Goal: Download file/media

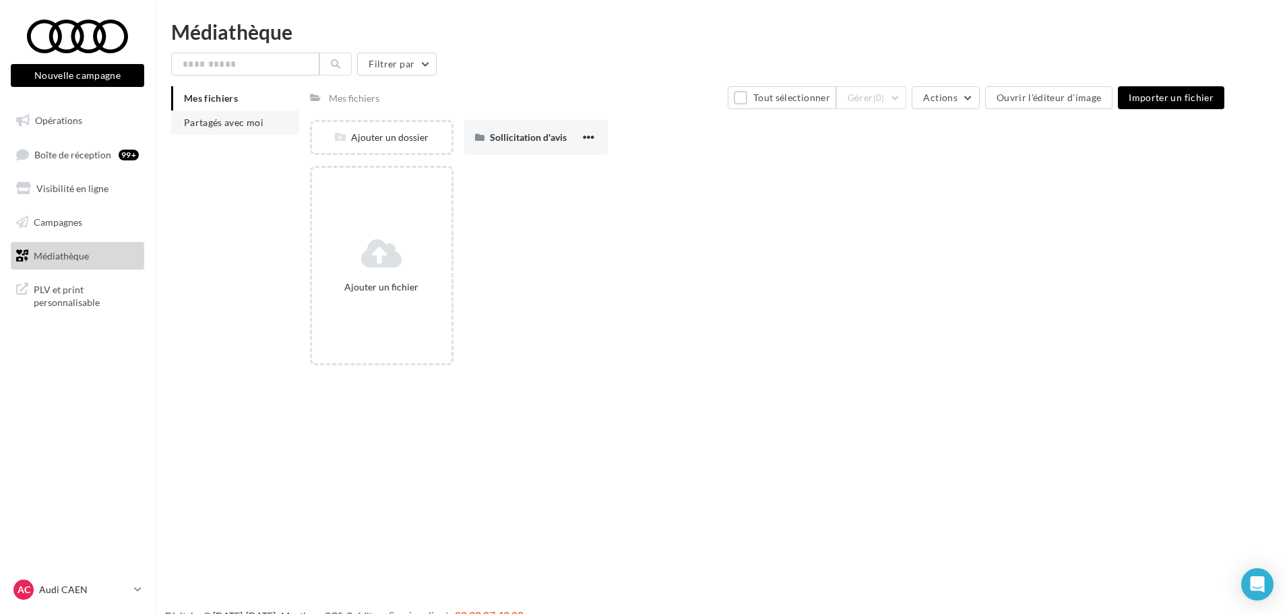
click at [227, 123] on span "Partagés avec moi" at bounding box center [224, 122] width 80 height 11
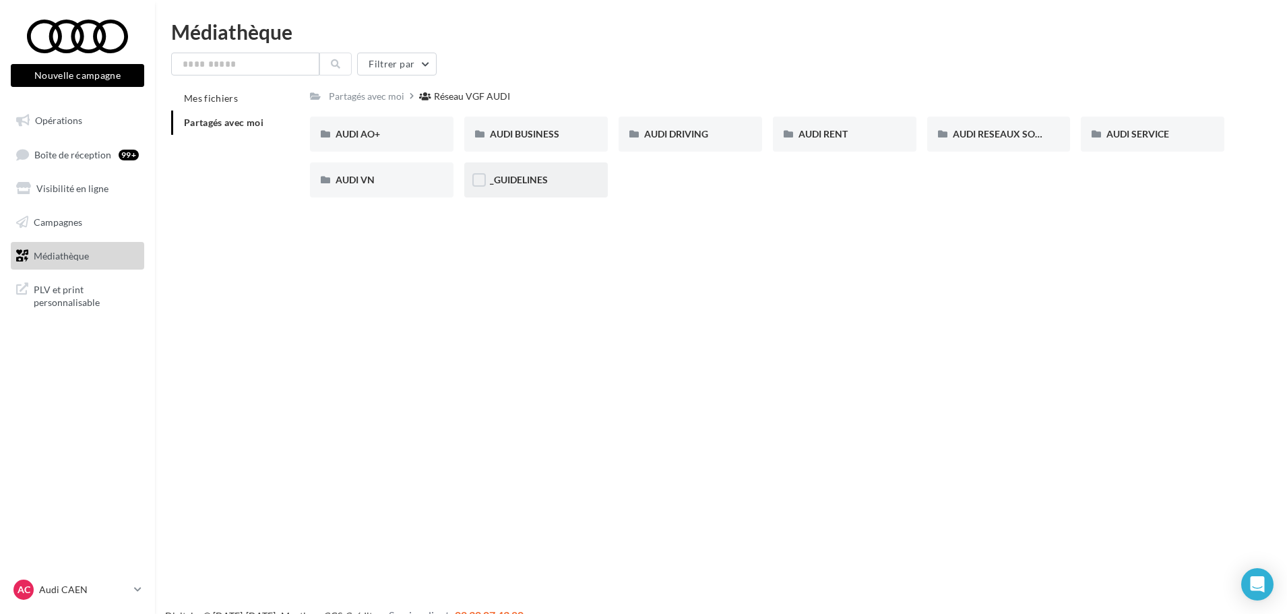
click at [512, 190] on div "_GUIDELINES" at bounding box center [536, 179] width 144 height 35
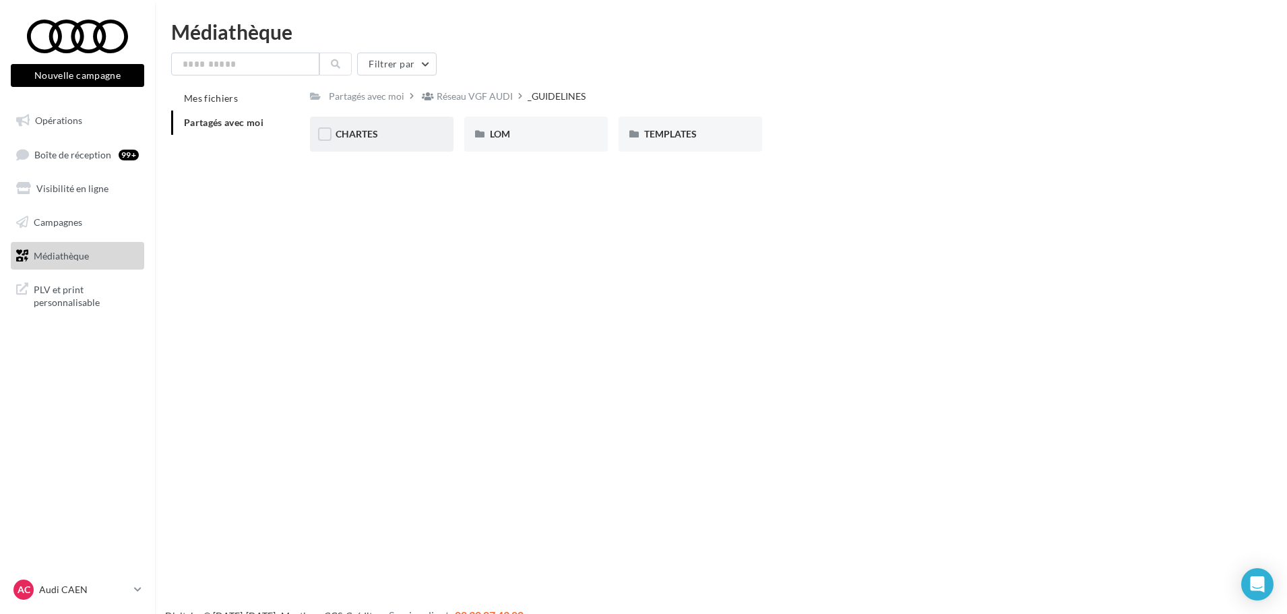
click at [409, 142] on div "CHARTES" at bounding box center [382, 134] width 144 height 35
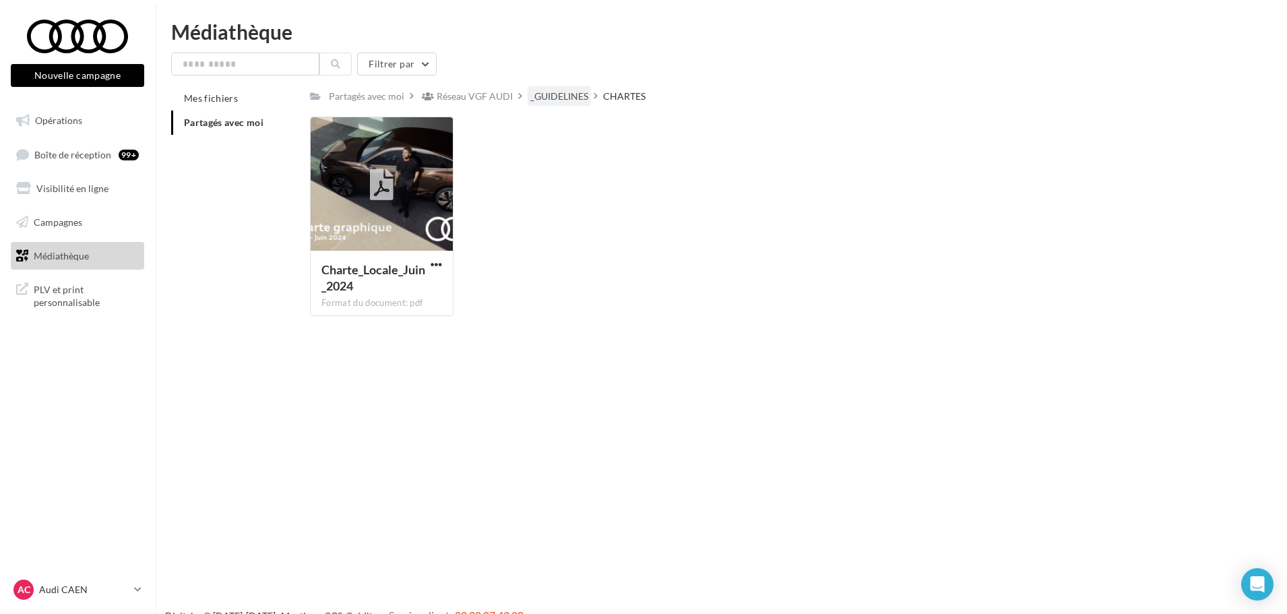
click at [561, 101] on div "_GUIDELINES" at bounding box center [559, 96] width 58 height 13
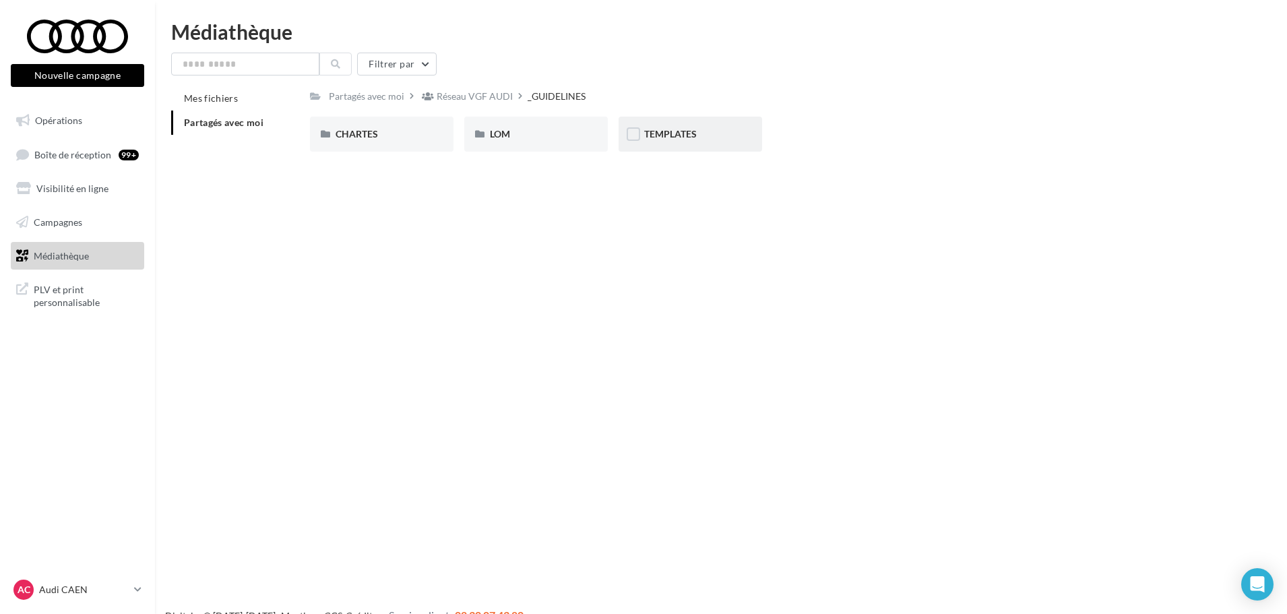
click at [666, 141] on div "TEMPLATES" at bounding box center [690, 133] width 92 height 13
click at [571, 96] on div "_GUIDELINES" at bounding box center [559, 96] width 58 height 13
click at [497, 136] on span "LOM" at bounding box center [500, 133] width 20 height 11
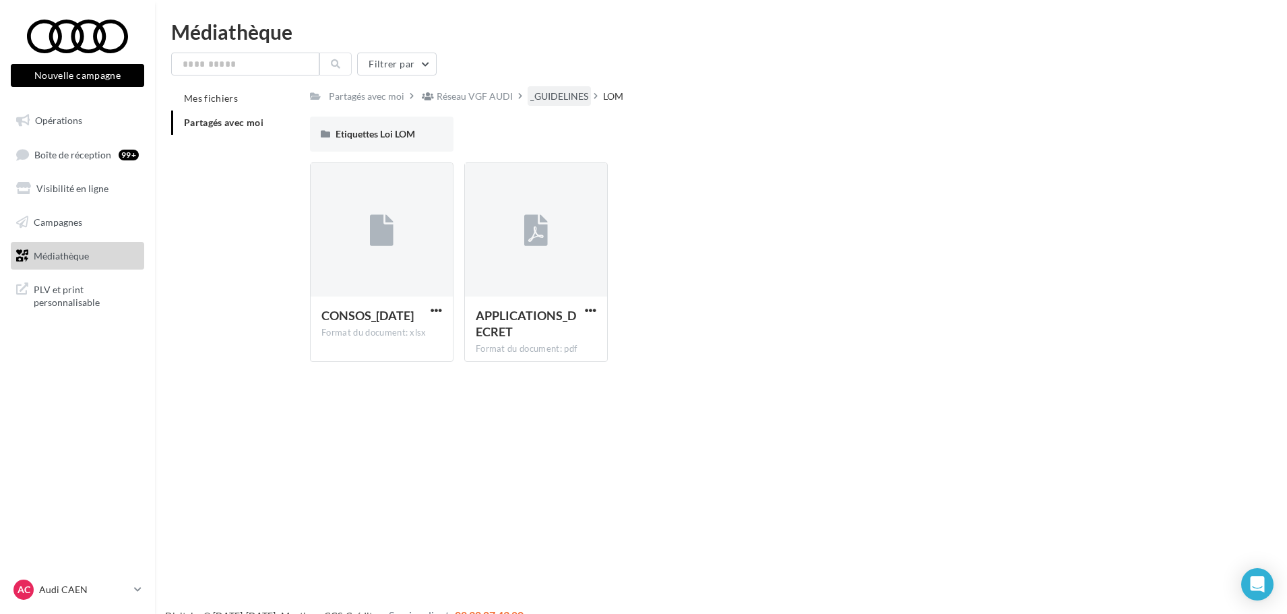
click at [549, 88] on div "_GUIDELINES" at bounding box center [559, 96] width 63 height 20
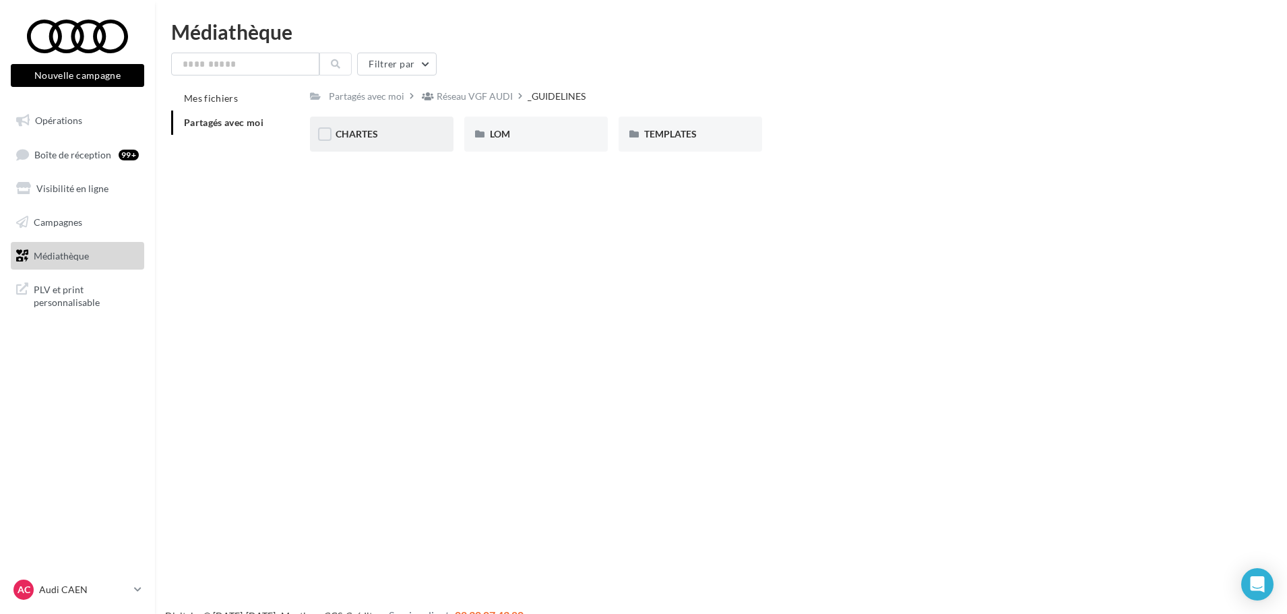
click at [383, 148] on div "CHARTES" at bounding box center [382, 134] width 144 height 35
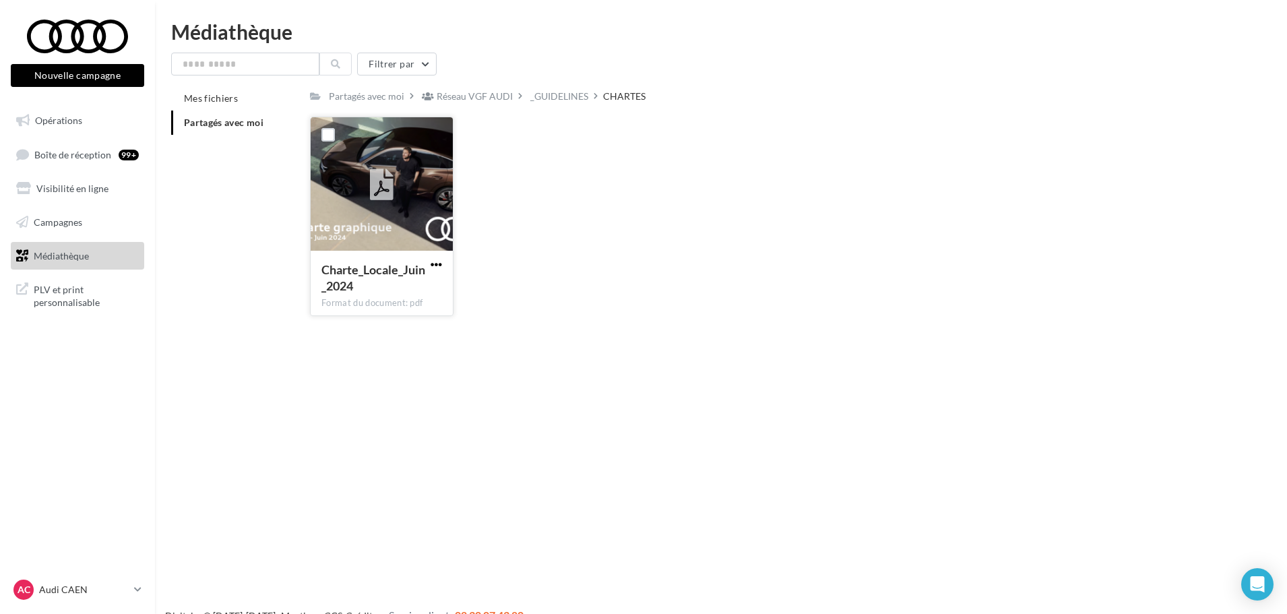
click at [436, 264] on span "button" at bounding box center [436, 264] width 11 height 11
click at [373, 298] on button "Télécharger" at bounding box center [377, 291] width 135 height 35
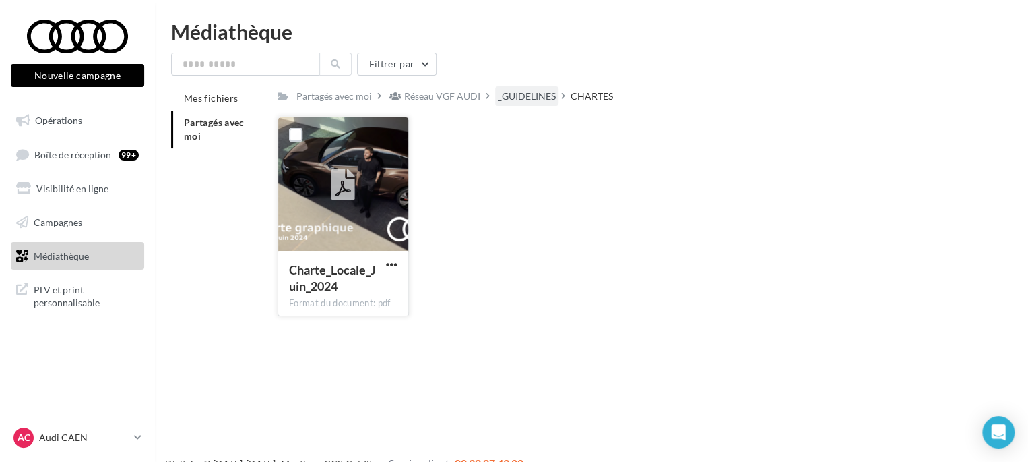
click at [523, 104] on div "_GUIDELINES" at bounding box center [526, 96] width 63 height 20
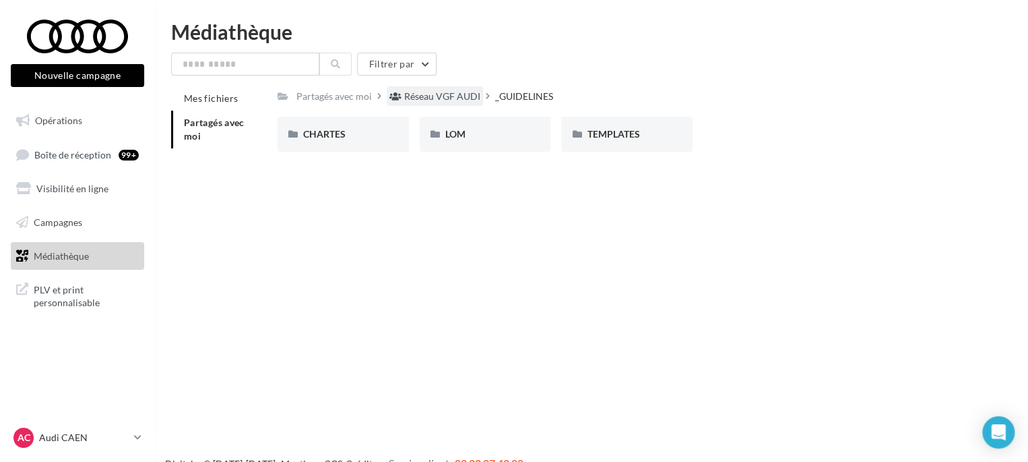
click at [452, 100] on div "Réseau VGF AUDI" at bounding box center [442, 96] width 76 height 13
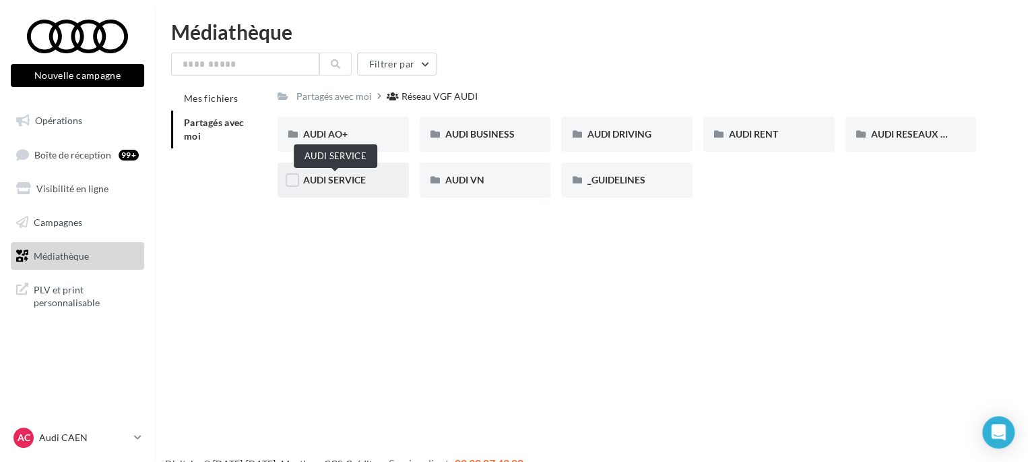
click at [345, 180] on span "AUDI SERVICE" at bounding box center [334, 179] width 63 height 11
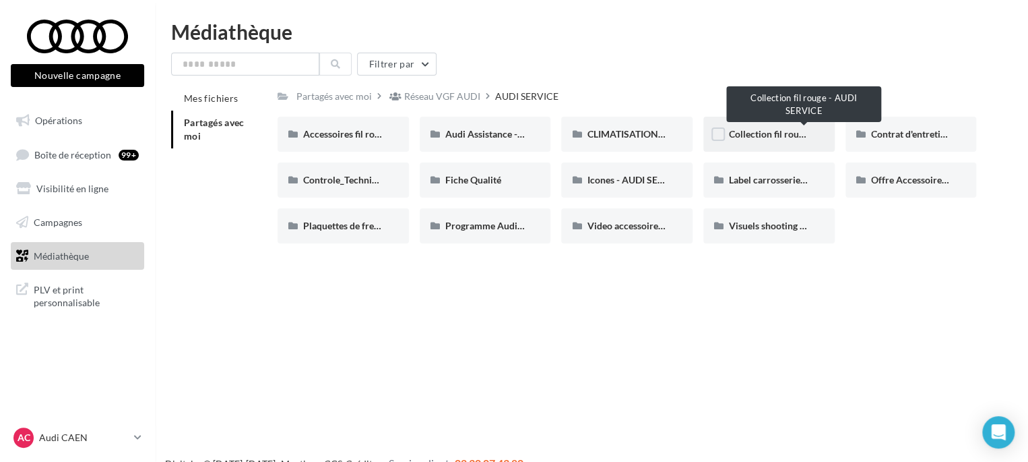
click at [782, 137] on span "Collection fil rouge - AUDI SERVICE" at bounding box center [804, 133] width 150 height 11
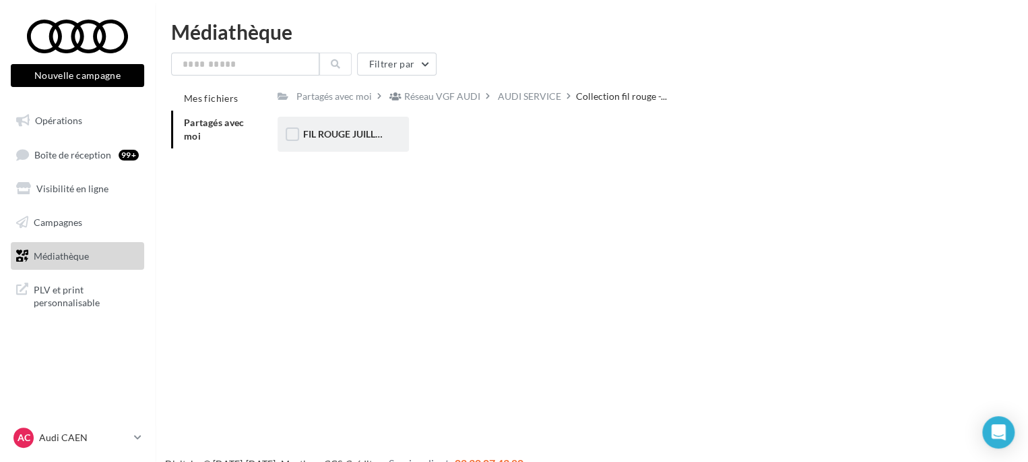
click at [350, 140] on span "FIL ROUGE JUILLET AOUT - AUDI SERVICE" at bounding box center [393, 133] width 181 height 11
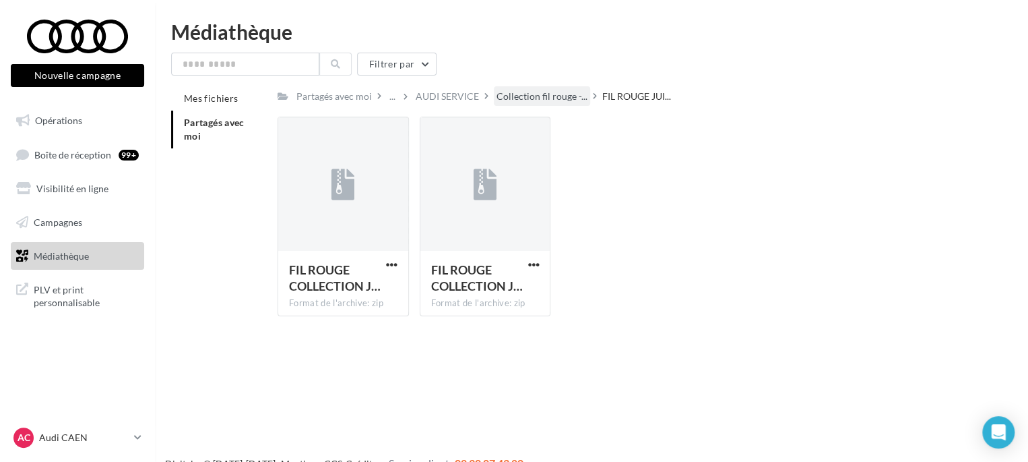
click at [555, 104] on div "Collection fil rouge -..." at bounding box center [542, 96] width 96 height 20
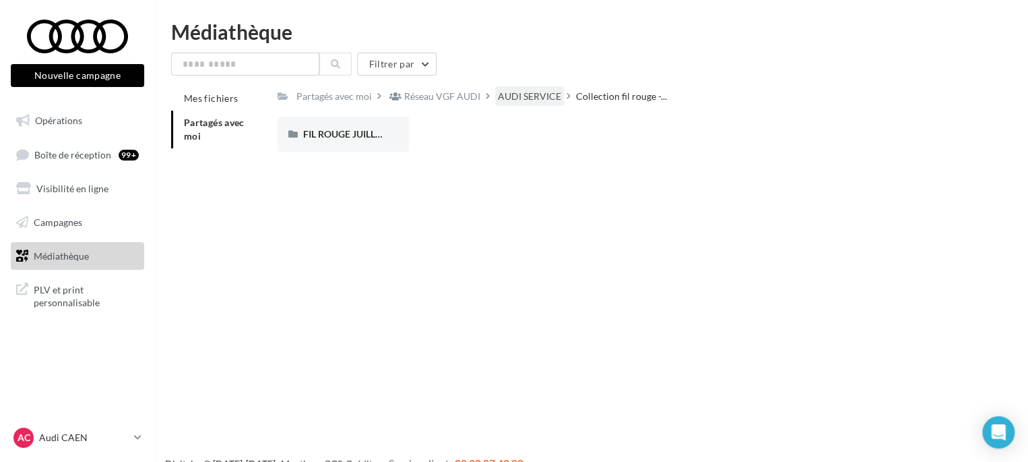
click at [523, 96] on div "AUDI SERVICE" at bounding box center [529, 96] width 63 height 13
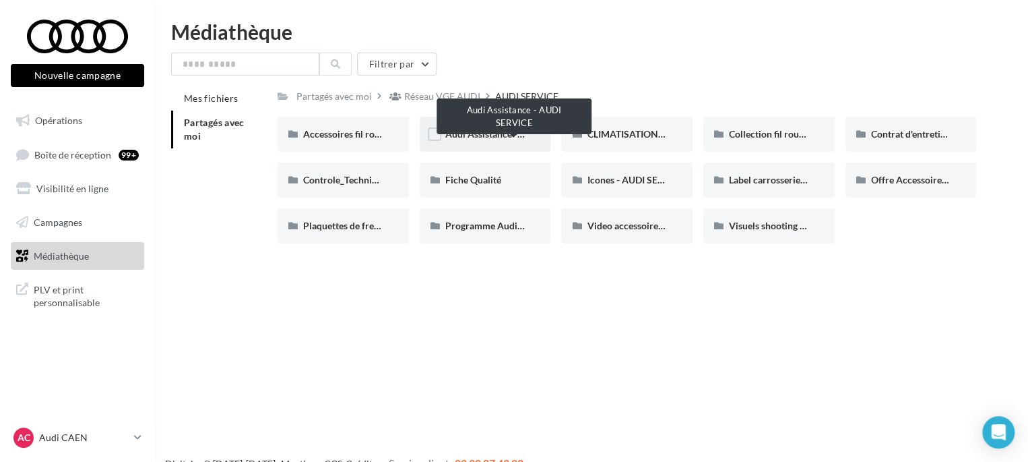
click at [472, 137] on span "Audi Assistance - AUDI SERVICE" at bounding box center [513, 133] width 137 height 11
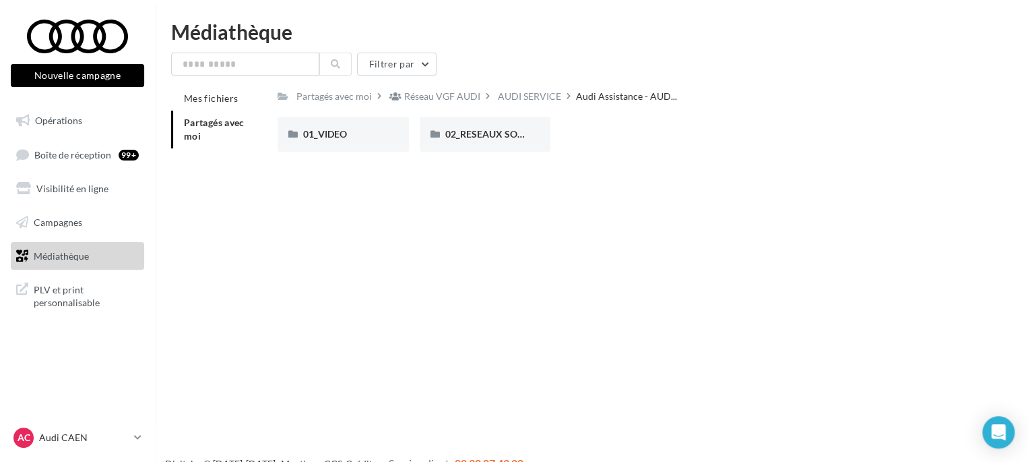
click at [547, 100] on div "AUDI SERVICE" at bounding box center [529, 96] width 63 height 13
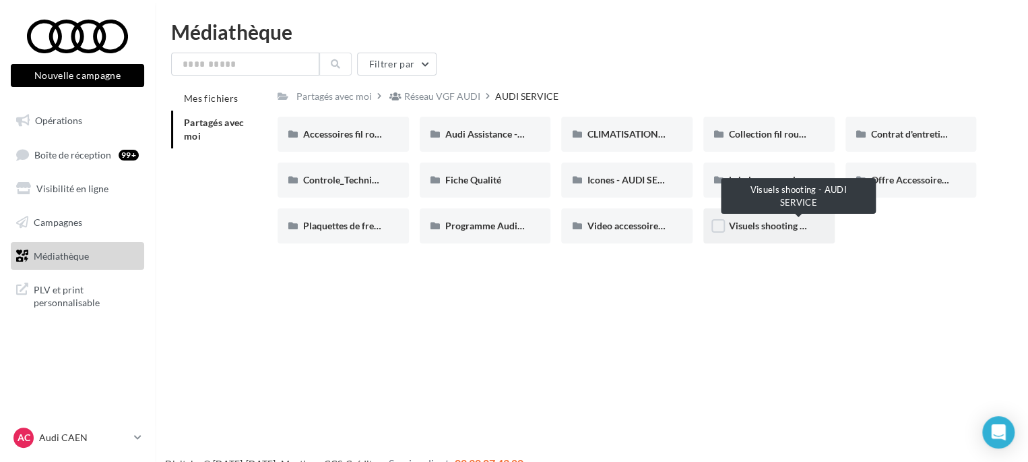
click at [764, 226] on span "Visuels shooting - AUDI SERVICE" at bounding box center [798, 225] width 139 height 11
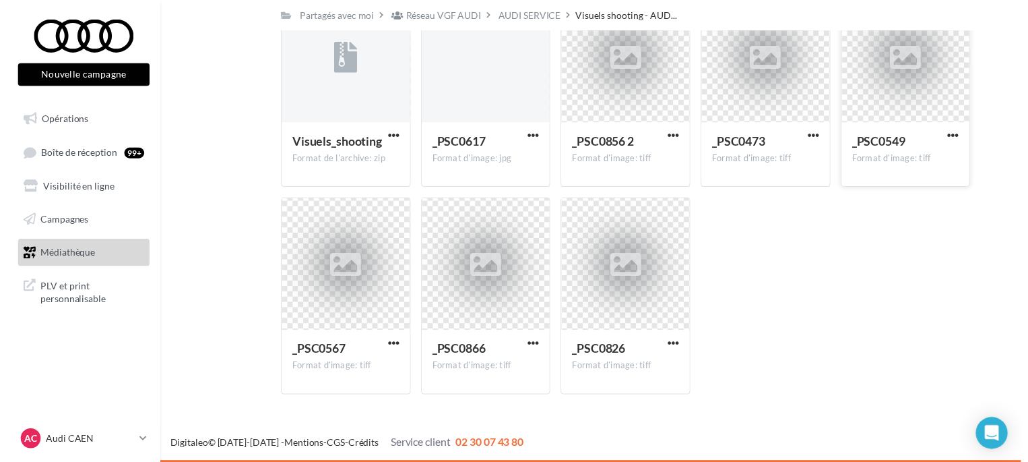
scroll to position [67, 0]
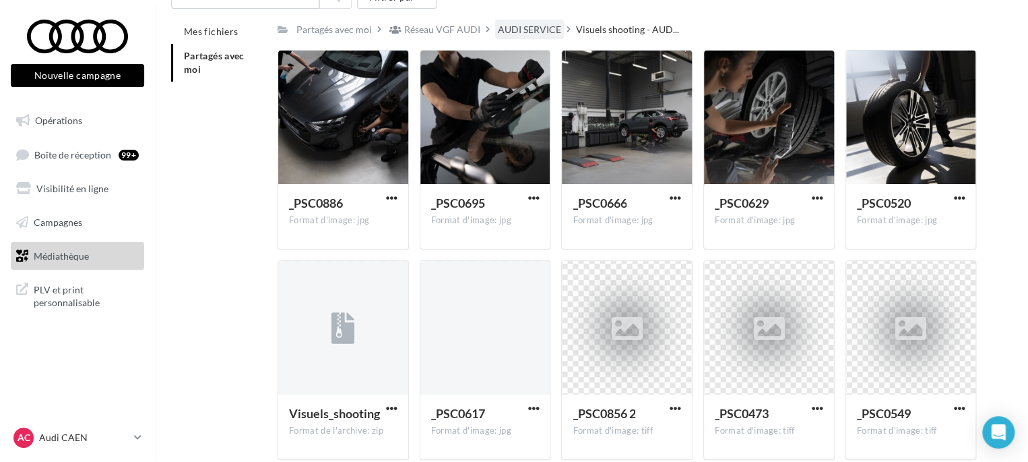
click at [507, 27] on div "AUDI SERVICE" at bounding box center [529, 29] width 63 height 13
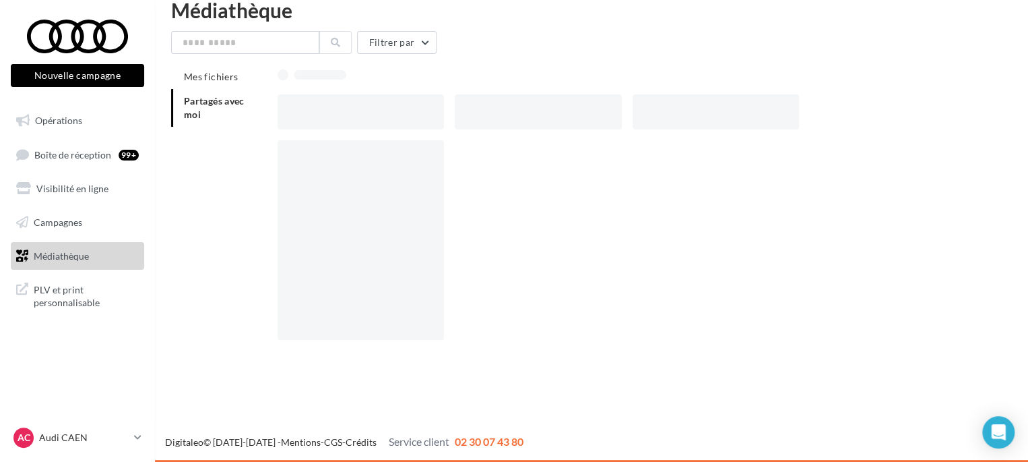
scroll to position [22, 0]
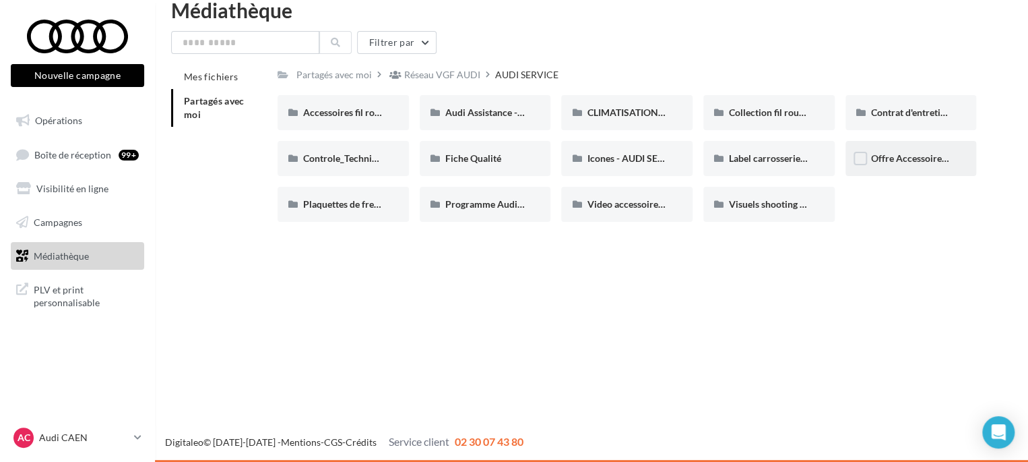
click at [911, 164] on span "Offre Accessoires -25%" at bounding box center [920, 157] width 98 height 11
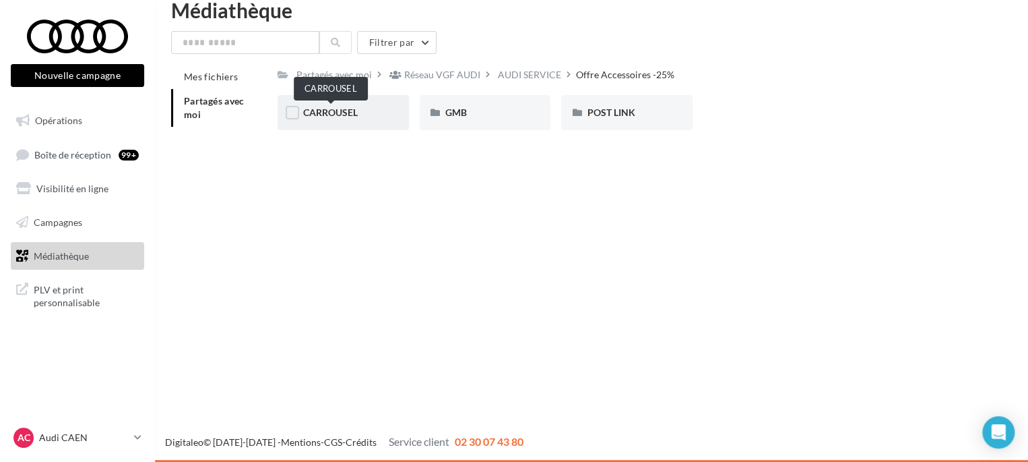
click at [344, 118] on span "CARROUSEL" at bounding box center [330, 111] width 55 height 11
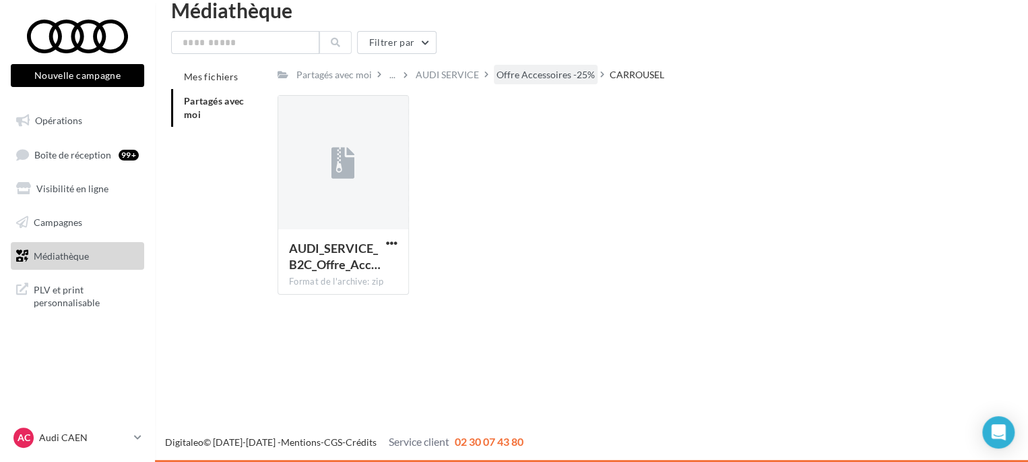
click at [560, 72] on div "Offre Accessoires -25%" at bounding box center [546, 74] width 98 height 13
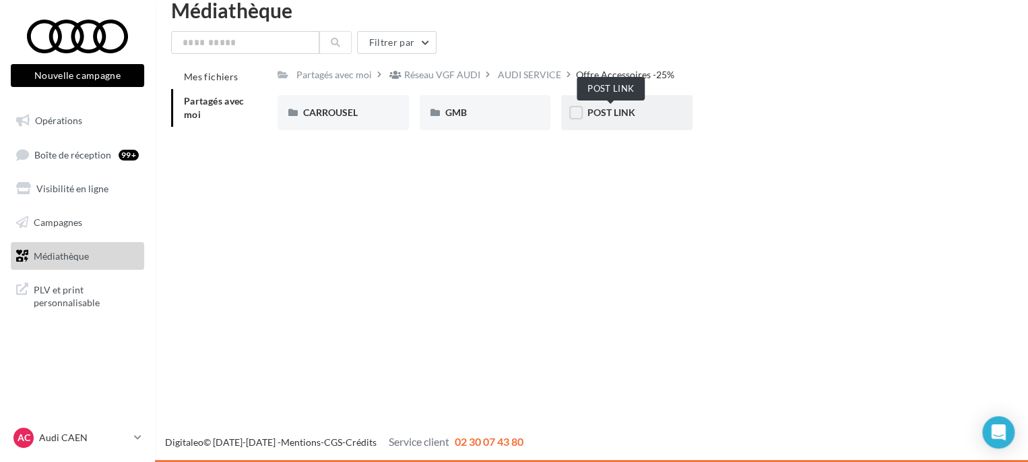
click at [607, 118] on span "POST LINK" at bounding box center [611, 111] width 48 height 11
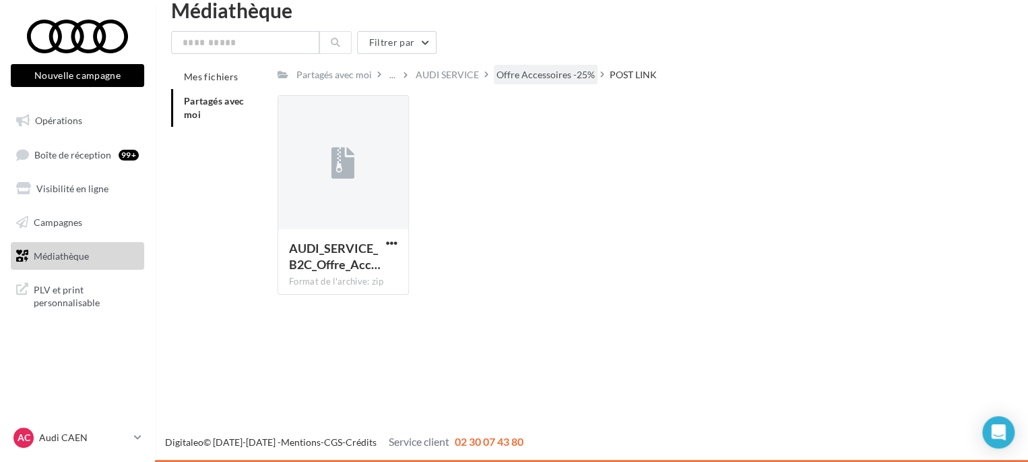
click at [536, 80] on div "Offre Accessoires -25%" at bounding box center [546, 74] width 98 height 13
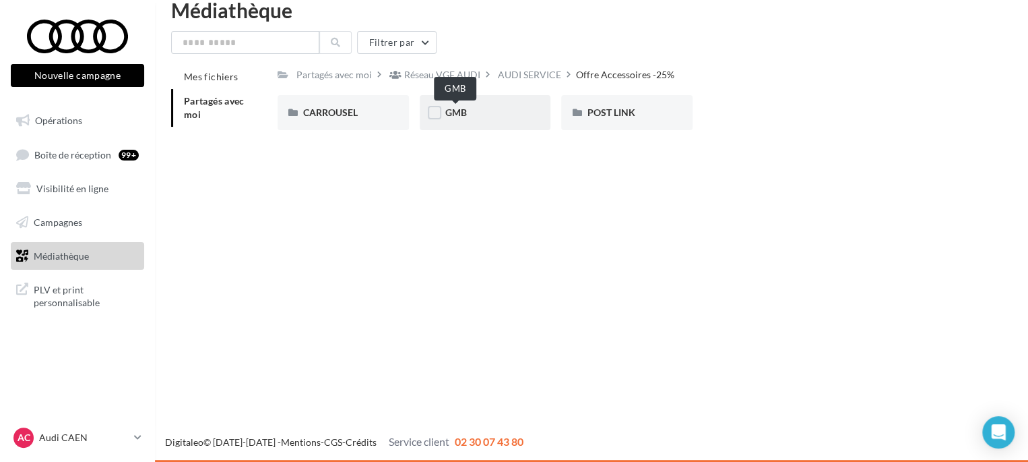
click at [454, 113] on span "GMB" at bounding box center [456, 111] width 22 height 11
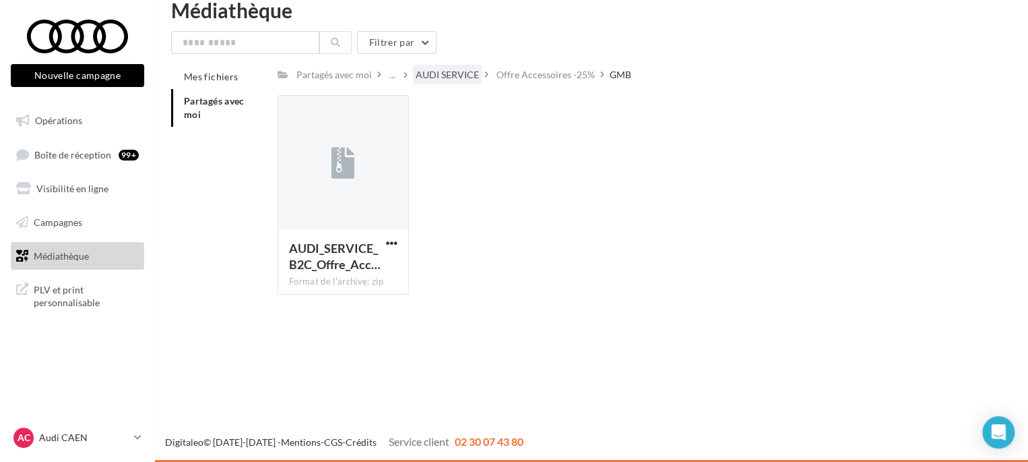
click at [460, 76] on div "AUDI SERVICE" at bounding box center [447, 74] width 63 height 13
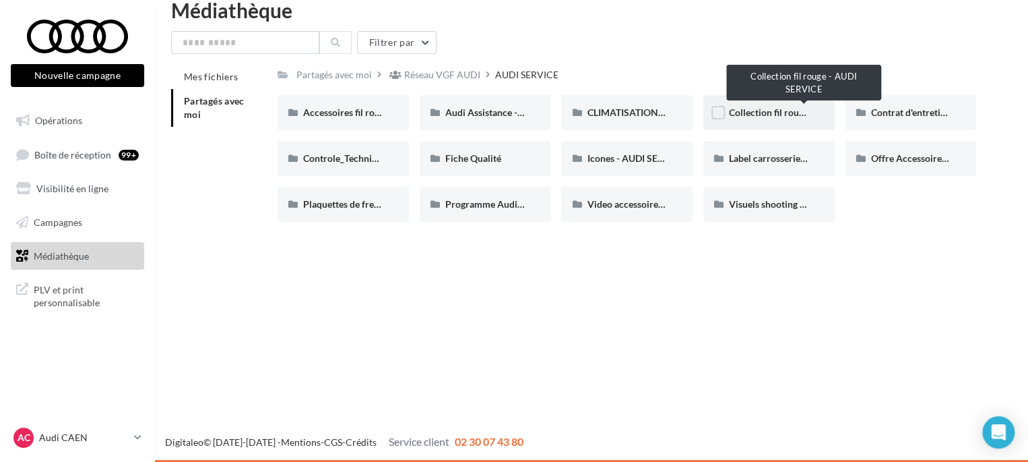
click at [744, 115] on span "Collection fil rouge - AUDI SERVICE" at bounding box center [804, 111] width 150 height 11
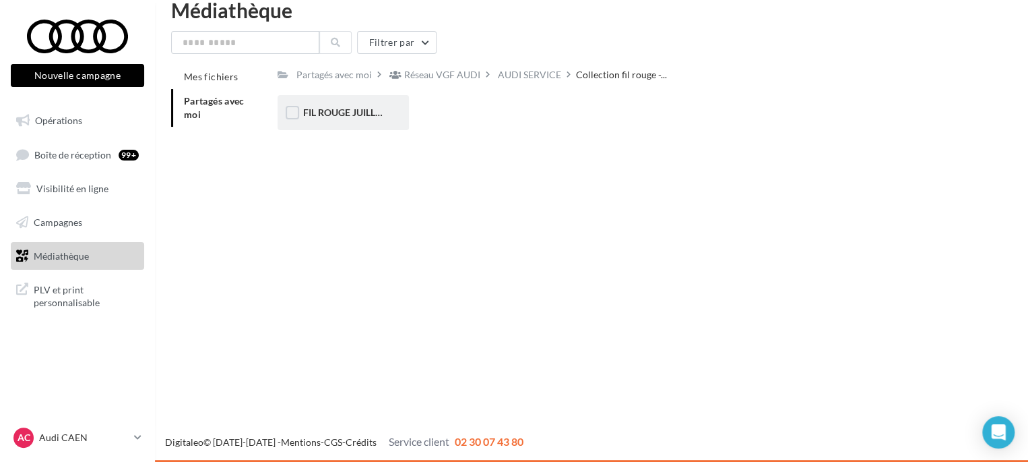
click at [361, 111] on span "FIL ROUGE JUILLET AOUT - AUDI SERVICE" at bounding box center [393, 111] width 181 height 11
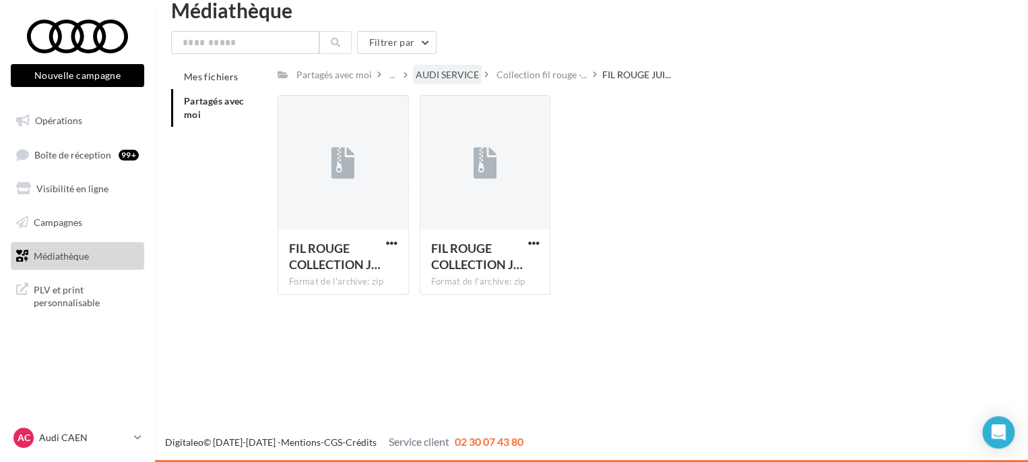
click at [425, 78] on div "AUDI SERVICE" at bounding box center [447, 74] width 63 height 13
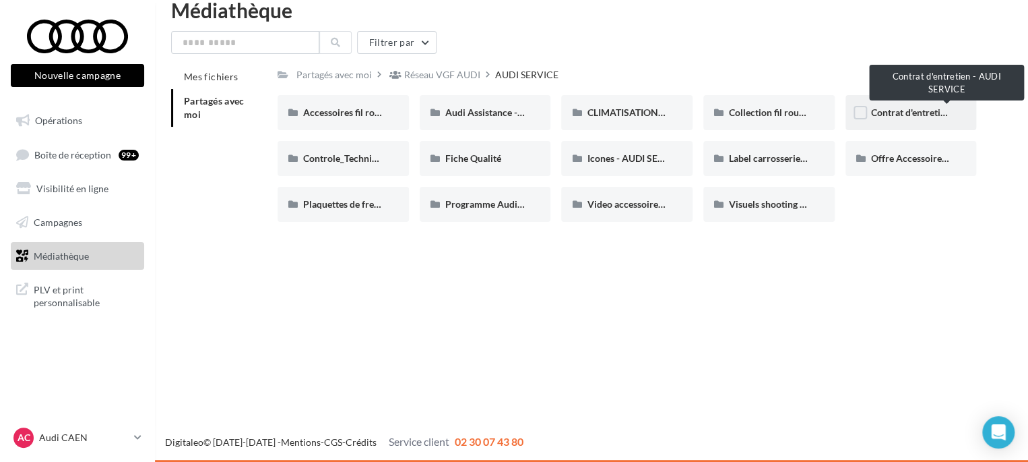
click at [890, 117] on span "Contrat d'entretien - AUDI SERVICE" at bounding box center [946, 111] width 150 height 11
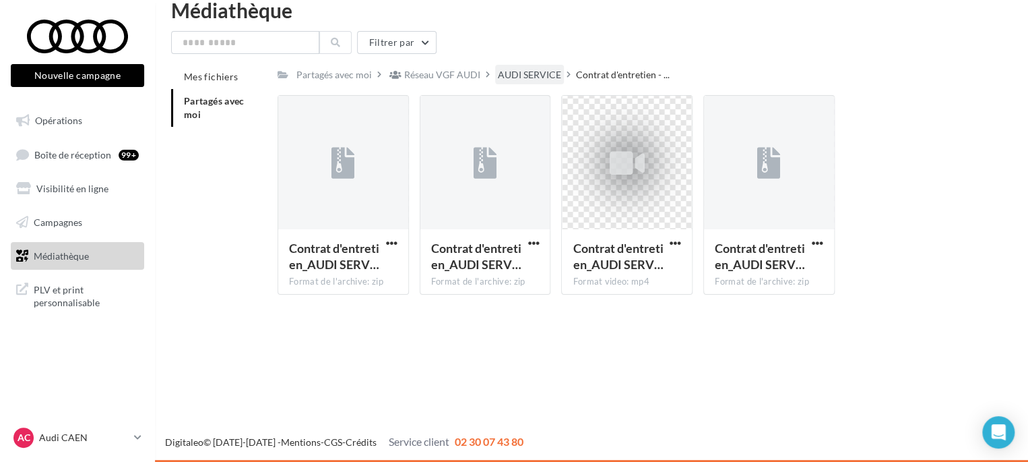
click at [515, 78] on div "AUDI SERVICE" at bounding box center [529, 74] width 63 height 13
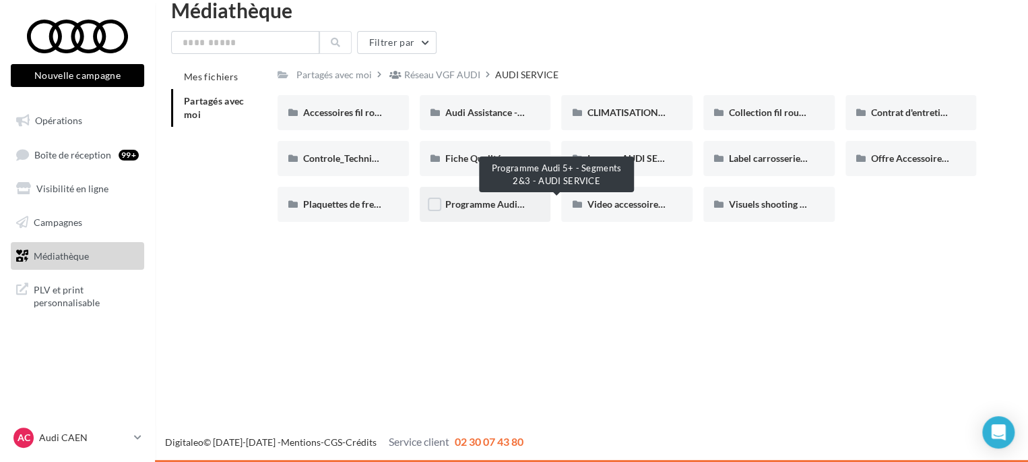
click at [480, 210] on span "Programme Audi 5+ - Segments 2&3 - AUDI SERVICE" at bounding box center [556, 203] width 222 height 11
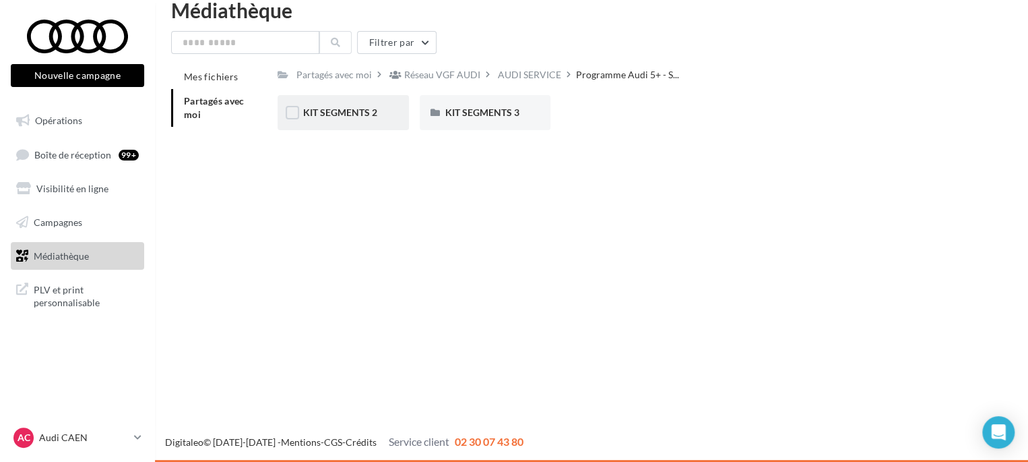
click at [374, 121] on div "KIT SEGMENTS 2" at bounding box center [343, 112] width 131 height 35
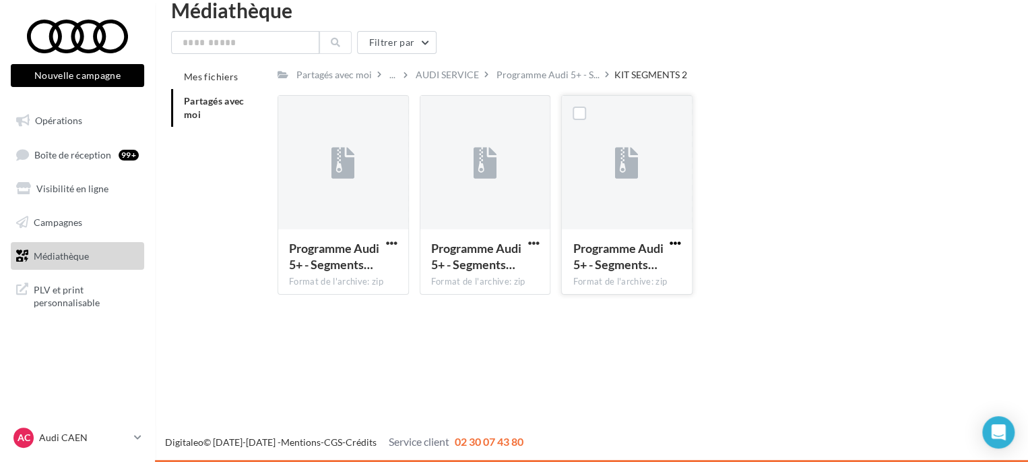
click at [673, 244] on span "button" at bounding box center [675, 242] width 11 height 11
click at [627, 280] on button "Télécharger" at bounding box center [616, 269] width 135 height 35
click at [514, 65] on div "Programme Audi 5+ - S..." at bounding box center [548, 75] width 109 height 20
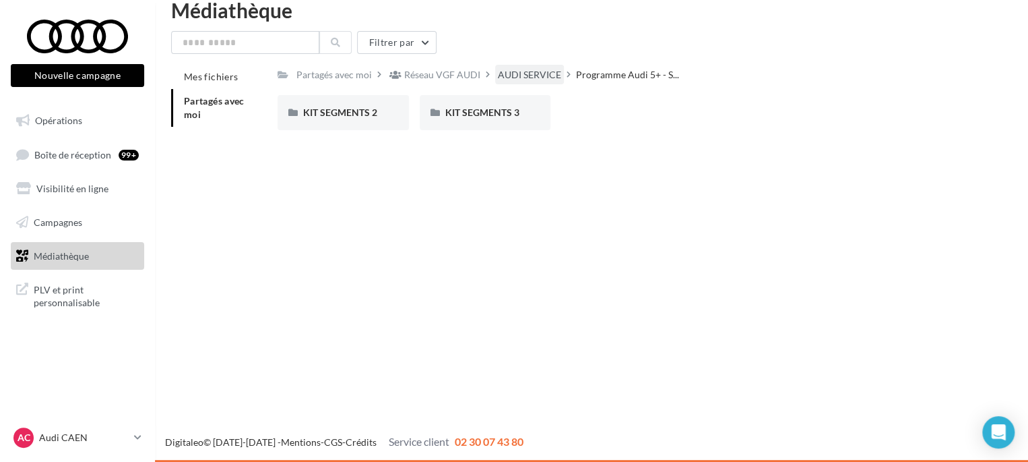
click at [512, 72] on div "AUDI SERVICE" at bounding box center [529, 74] width 63 height 13
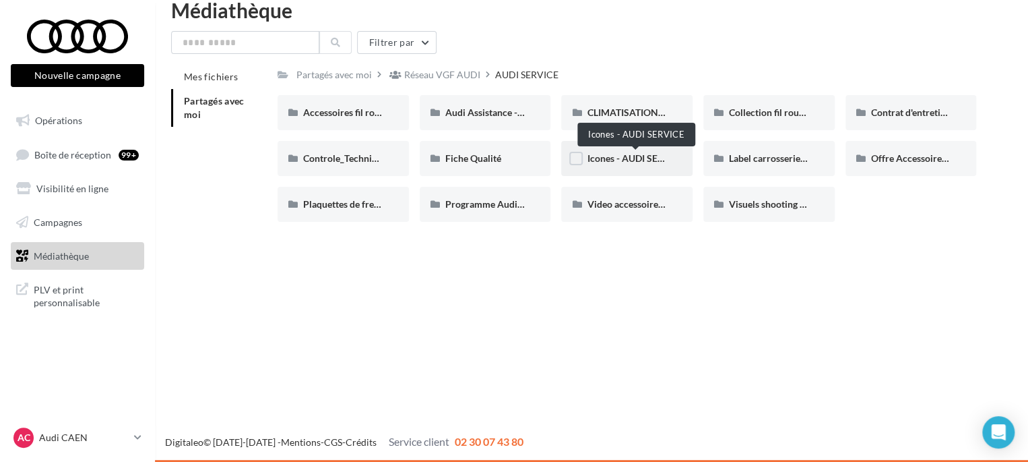
click at [631, 155] on span "Icones - AUDI SERVICE" at bounding box center [635, 157] width 97 height 11
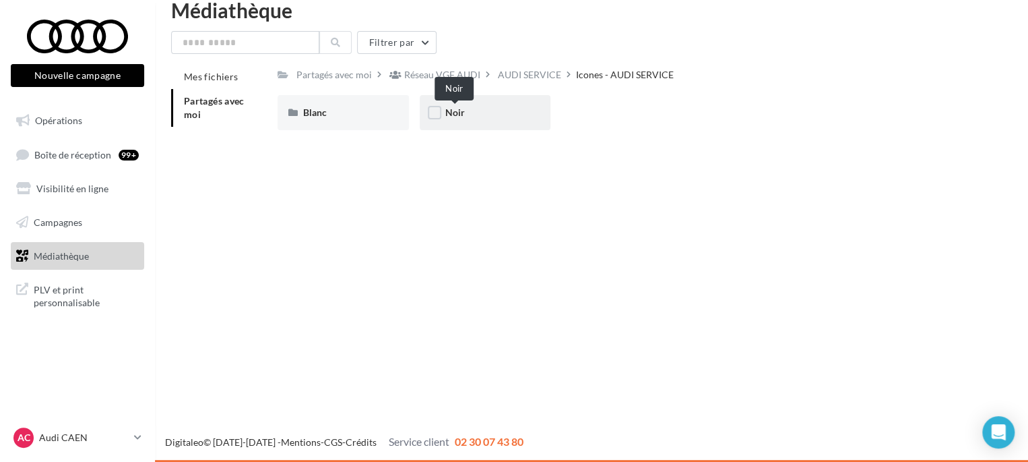
click at [458, 117] on span "Noir" at bounding box center [455, 111] width 20 height 11
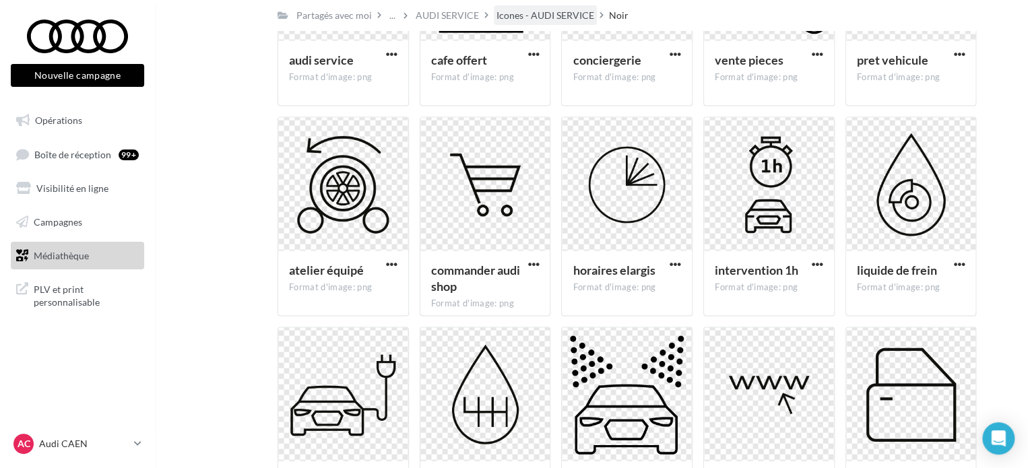
click at [522, 21] on div "Icones - AUDI SERVICE" at bounding box center [546, 15] width 98 height 13
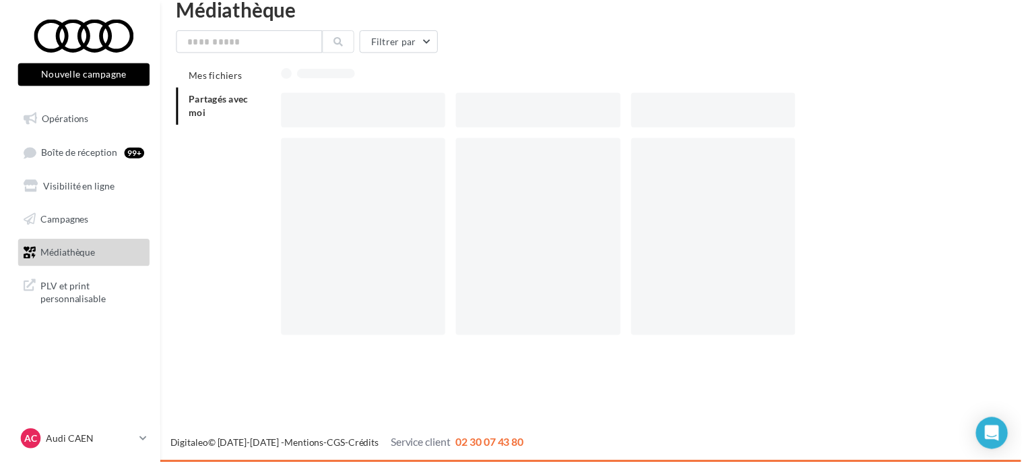
scroll to position [22, 0]
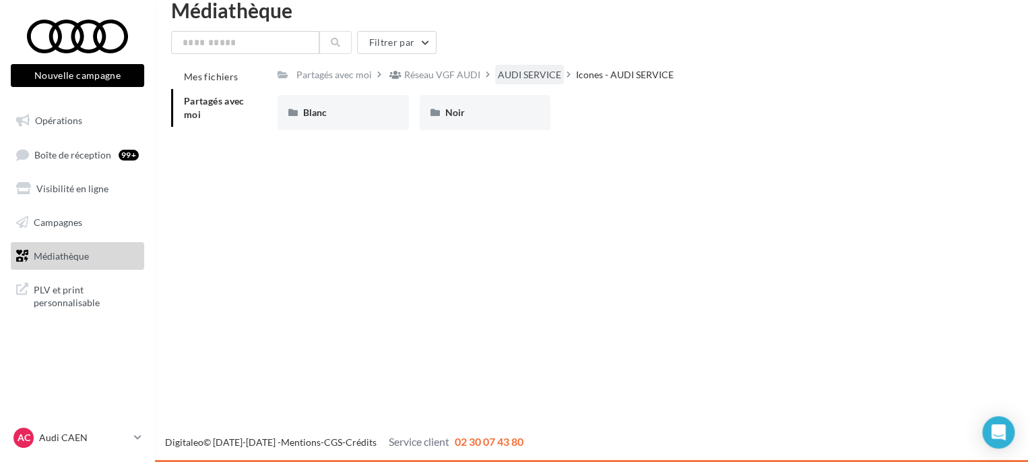
click at [524, 69] on div "AUDI SERVICE" at bounding box center [529, 74] width 63 height 13
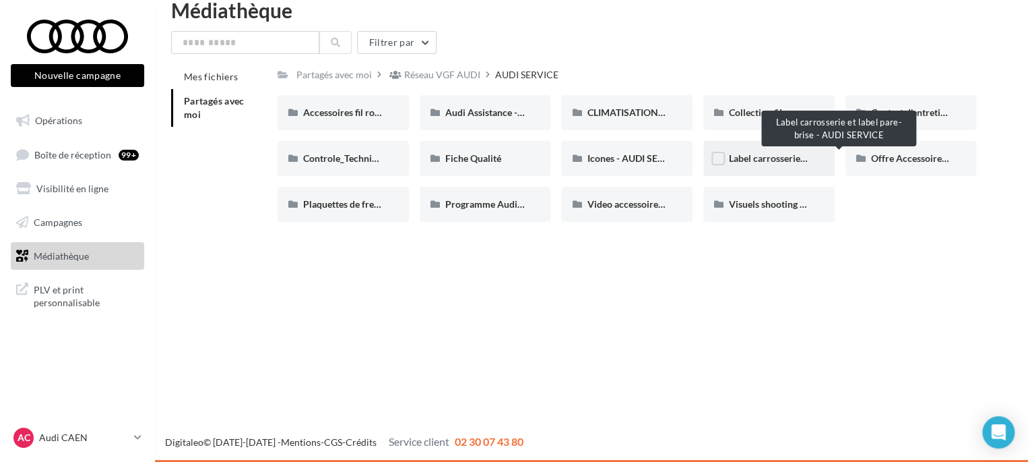
click at [743, 160] on span "Label carrosserie et label pare-brise - AUDI SERVICE" at bounding box center [838, 157] width 219 height 11
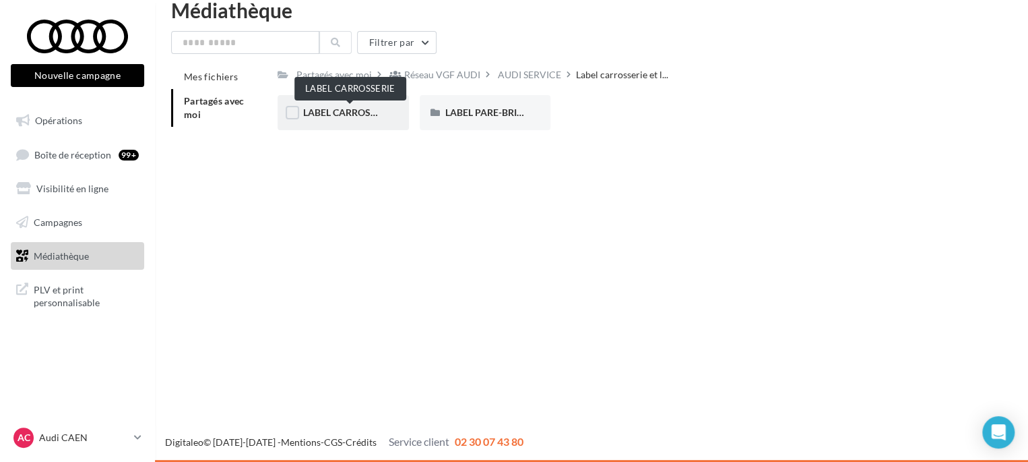
click at [364, 117] on span "LABEL CARROSSERIE" at bounding box center [349, 111] width 92 height 11
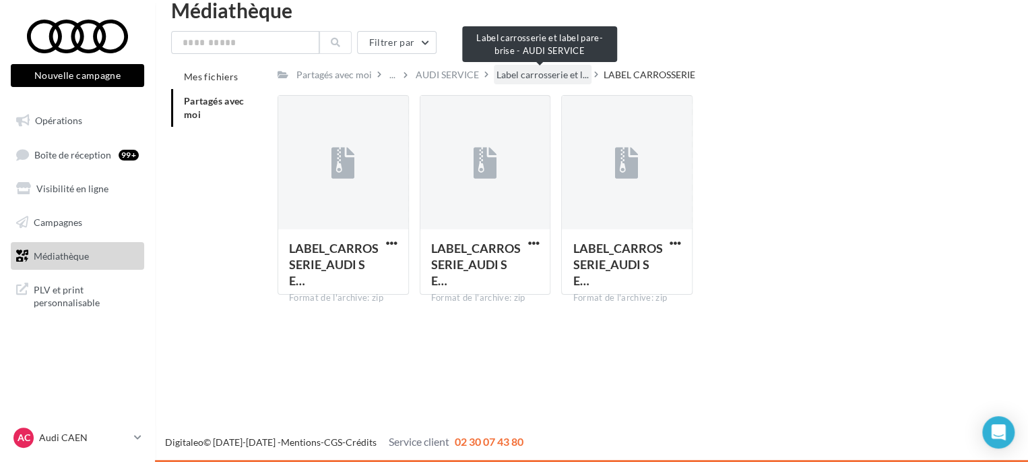
click at [529, 76] on span "Label carrosserie et l..." at bounding box center [543, 74] width 92 height 13
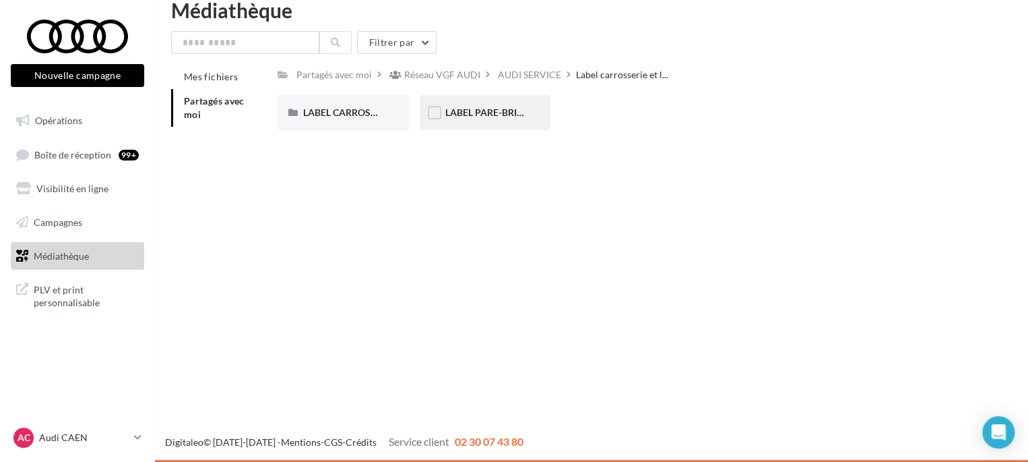
click at [483, 113] on span "LABEL PARE-BRISE" at bounding box center [486, 111] width 82 height 11
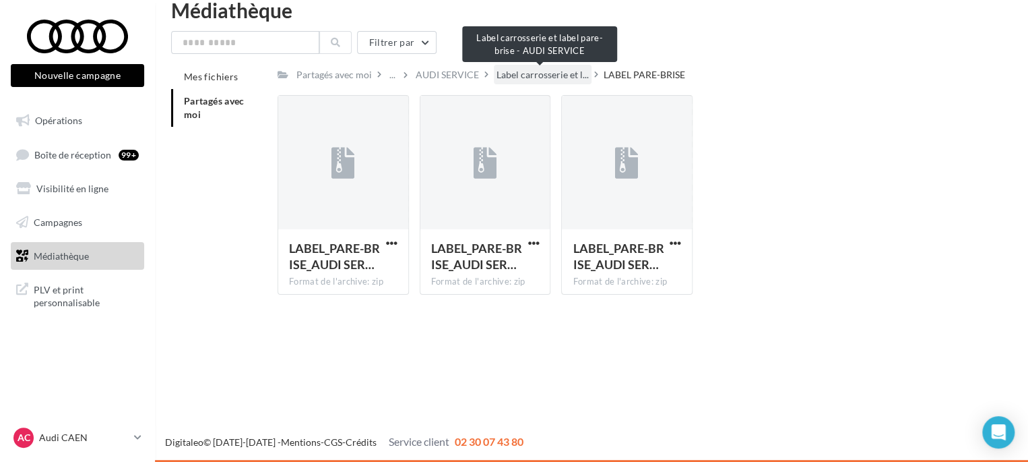
click at [517, 73] on span "Label carrosserie et l..." at bounding box center [543, 74] width 92 height 13
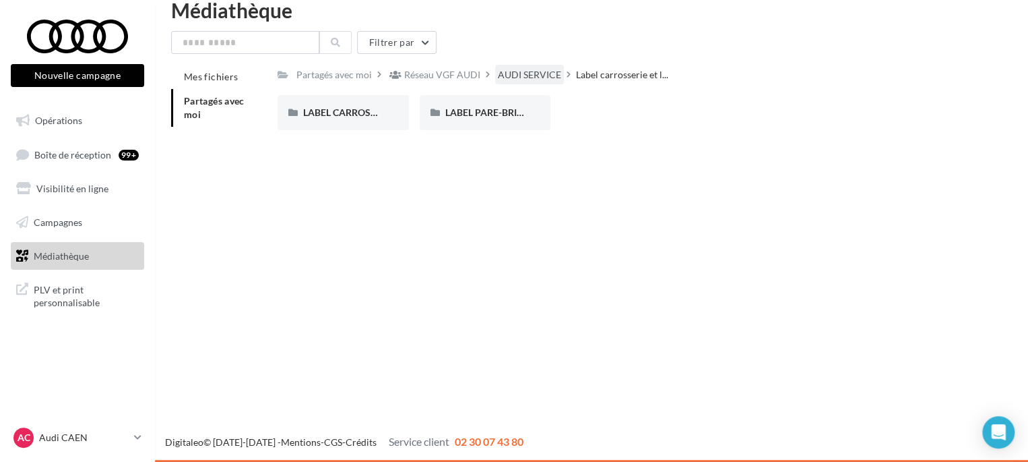
click at [513, 80] on div "AUDI SERVICE" at bounding box center [529, 74] width 63 height 13
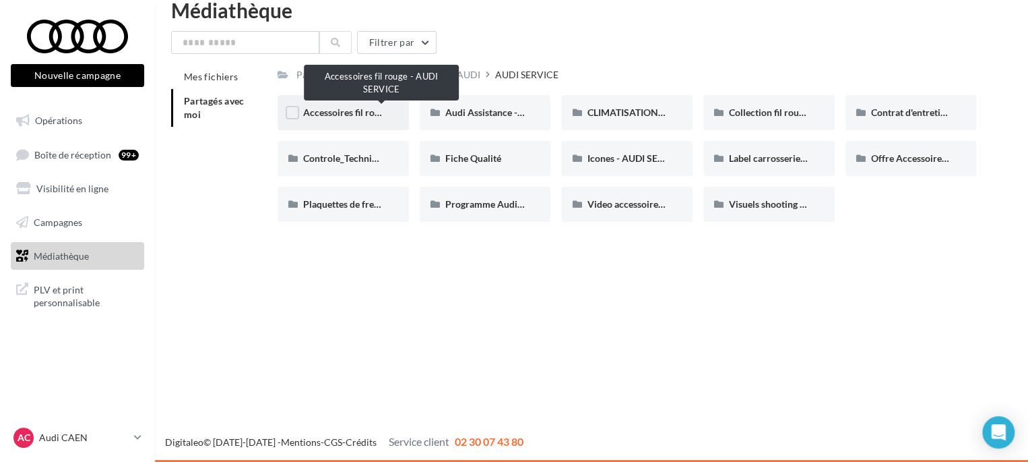
click at [329, 117] on span "Accessoires fil rouge - AUDI SERVICE" at bounding box center [381, 111] width 156 height 11
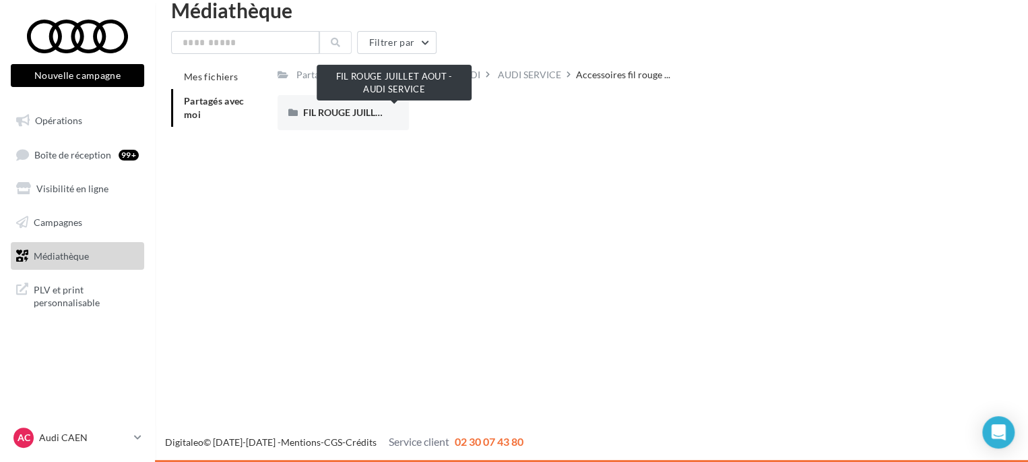
click at [329, 117] on span "FIL ROUGE JUILLET AOUT - AUDI SERVICE" at bounding box center [393, 111] width 181 height 11
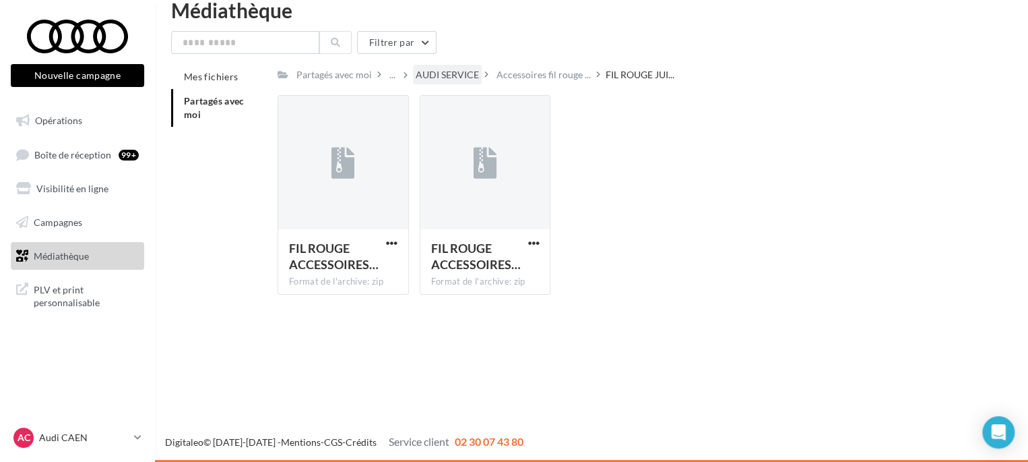
click at [437, 80] on div "AUDI SERVICE" at bounding box center [447, 74] width 63 height 13
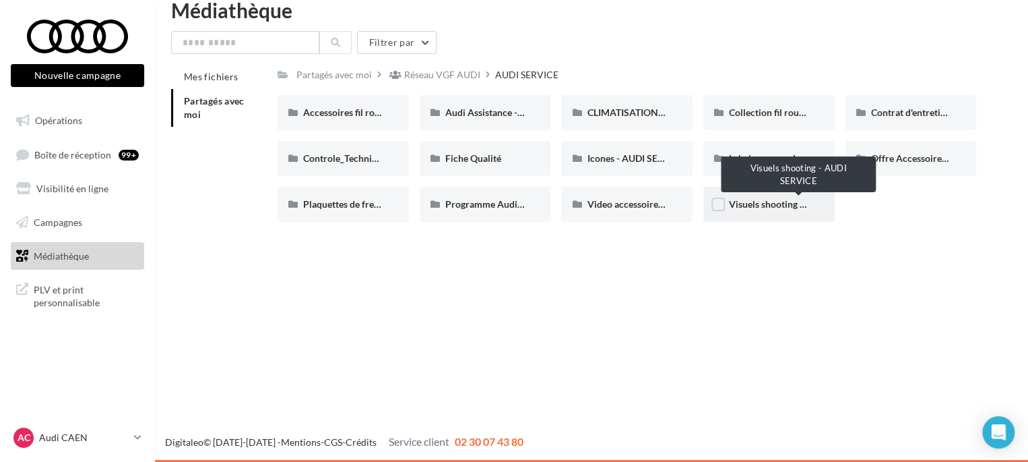
click at [787, 206] on span "Visuels shooting - AUDI SERVICE" at bounding box center [798, 203] width 139 height 11
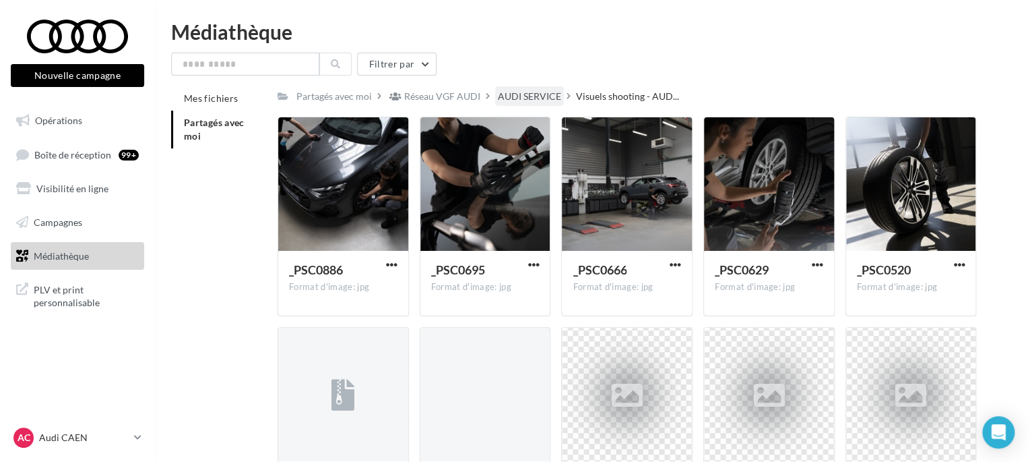
click at [528, 102] on div "AUDI SERVICE" at bounding box center [529, 96] width 63 height 13
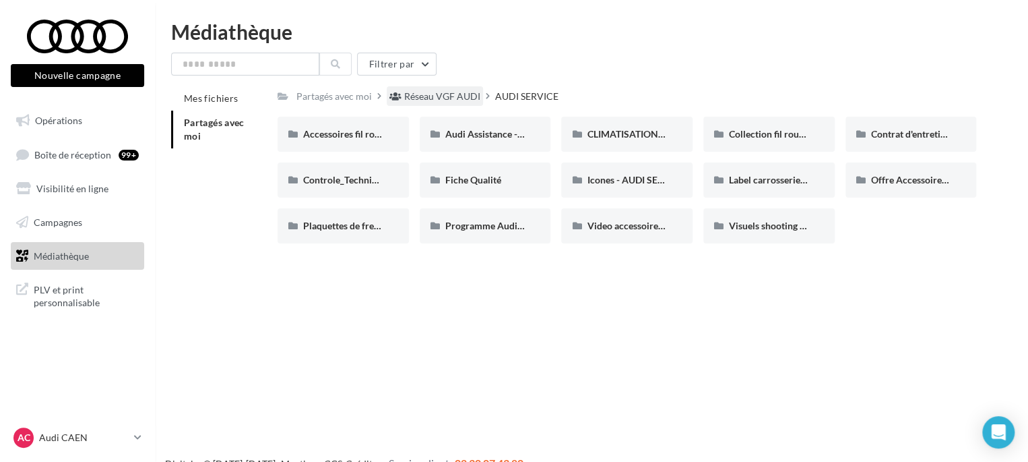
click at [426, 86] on div "Réseau VGF AUDI" at bounding box center [435, 96] width 96 height 20
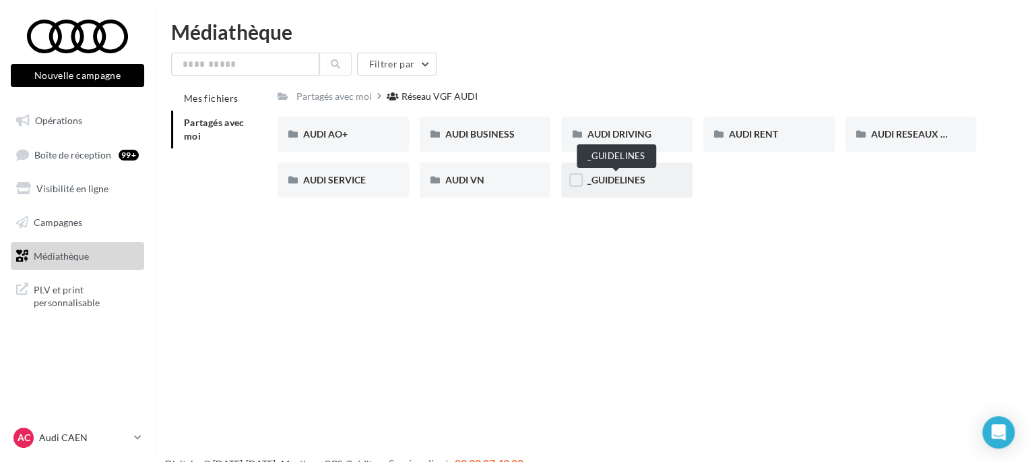
click at [613, 183] on span "_GUIDELINES" at bounding box center [616, 179] width 58 height 11
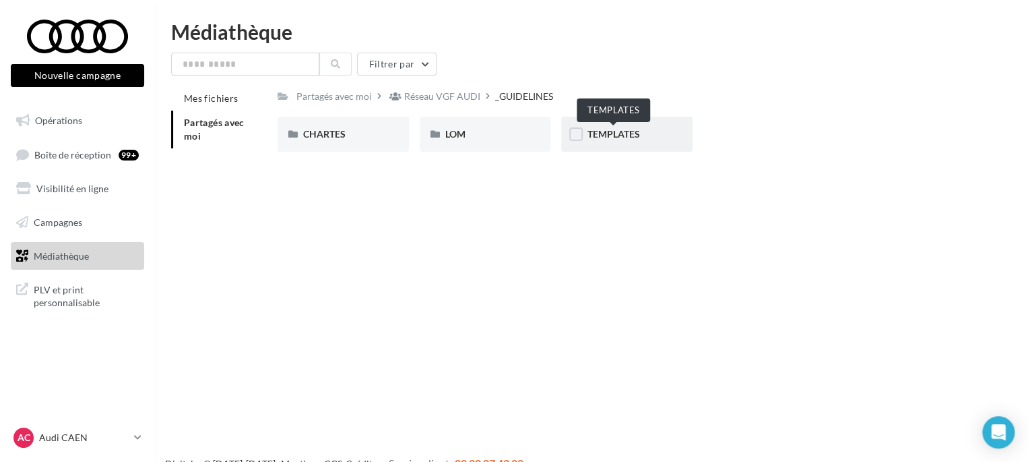
click at [600, 138] on span "TEMPLATES" at bounding box center [613, 133] width 53 height 11
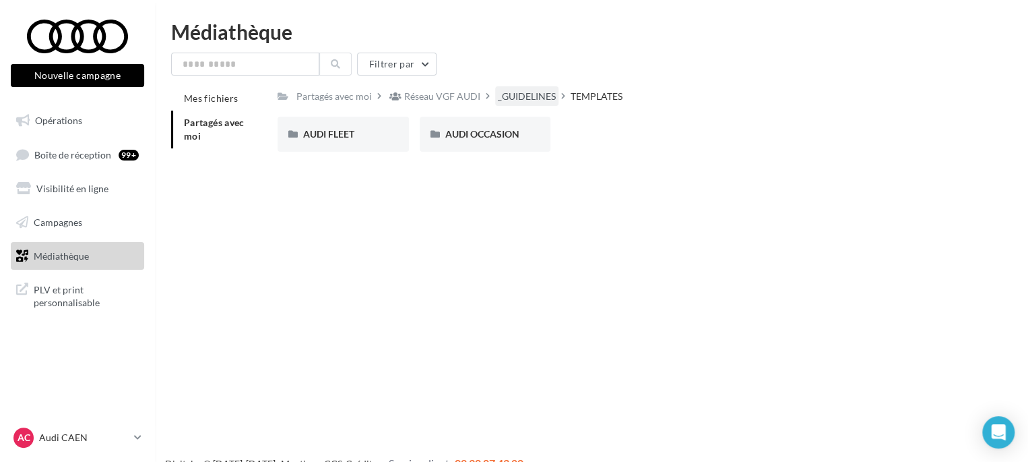
click at [518, 103] on div "_GUIDELINES" at bounding box center [527, 96] width 58 height 13
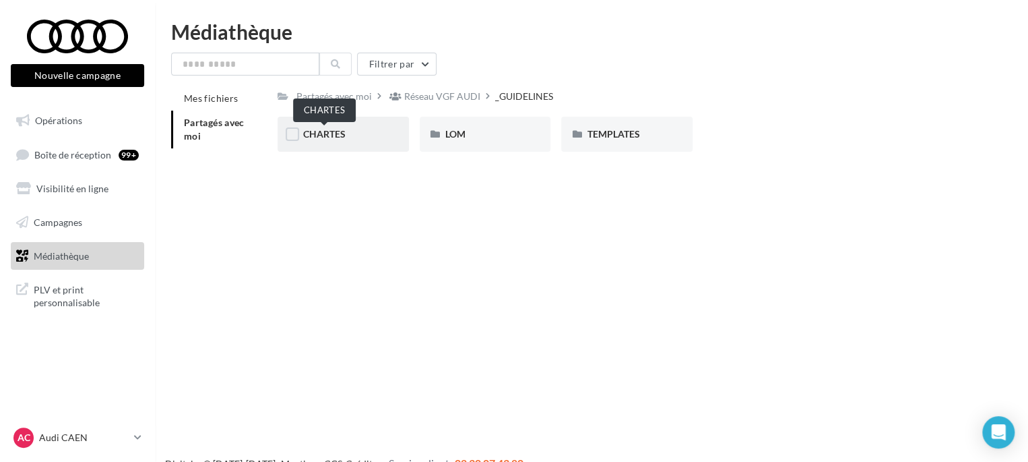
click at [325, 139] on span "CHARTES" at bounding box center [324, 133] width 42 height 11
